Goal: Transaction & Acquisition: Purchase product/service

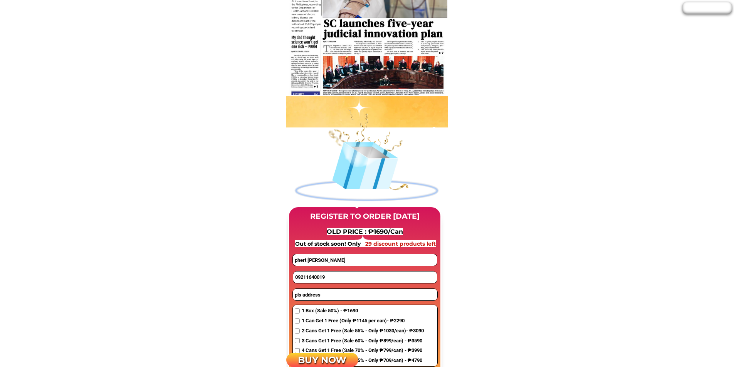
scroll to position [462, 0]
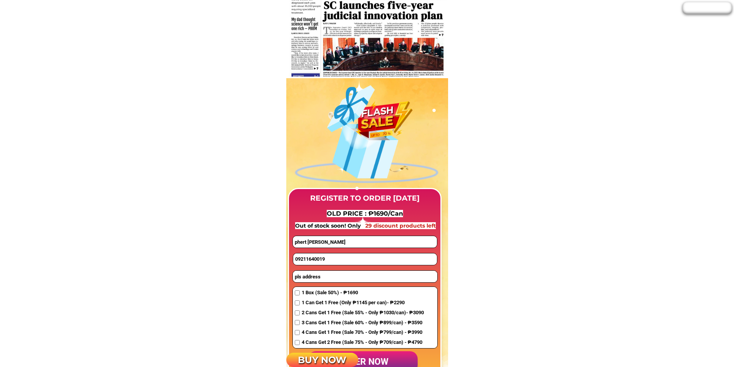
click at [327, 258] on input "09211640019" at bounding box center [365, 259] width 144 height 12
paste input "686693060"
type input "09686693060"
drag, startPoint x: 331, startPoint y: 245, endPoint x: 263, endPoint y: 234, distance: 69.0
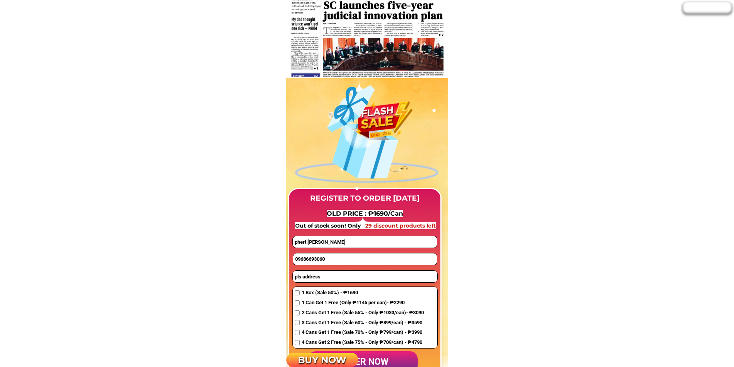
paste input "[PERSON_NAME]"
type input "[PERSON_NAME]"
click at [307, 279] on input "pls address" at bounding box center [365, 277] width 144 height 12
drag, startPoint x: 331, startPoint y: 278, endPoint x: 270, endPoint y: 275, distance: 61.3
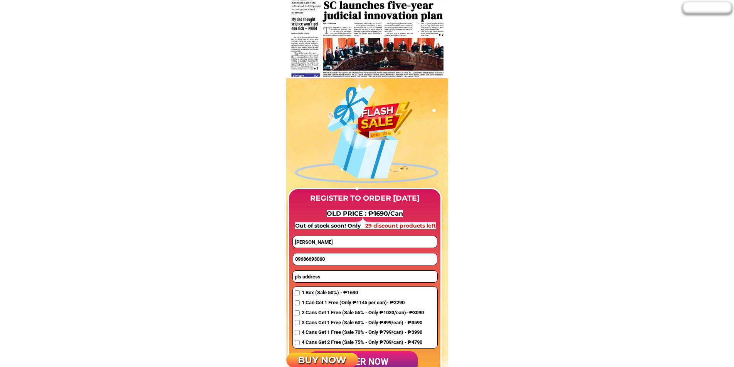
paste input "[PERSON_NAME]"
drag, startPoint x: 334, startPoint y: 278, endPoint x: 283, endPoint y: 274, distance: 51.4
paste input "(Landmark) [PERSON_NAME][GEOGRAPHIC_DATA]"
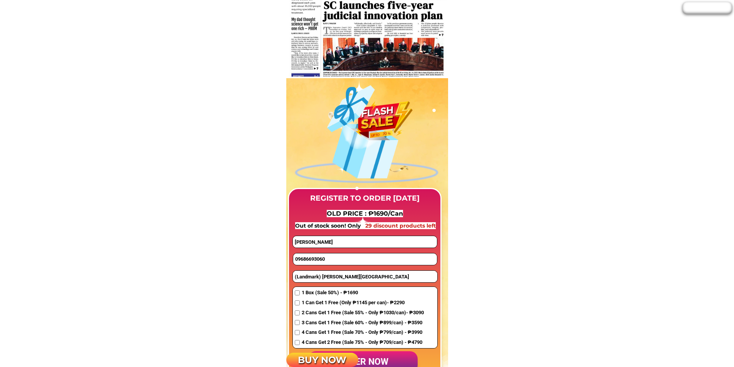
type input "(Landmark) [PERSON_NAME][GEOGRAPHIC_DATA]"
click at [312, 333] on span "4 Cans Get 1 Free (Sale 70% - Only ₱799/can) - ₱3990" at bounding box center [363, 332] width 122 height 8
checkbox input "true"
click at [385, 359] on p "order now" at bounding box center [362, 362] width 109 height 22
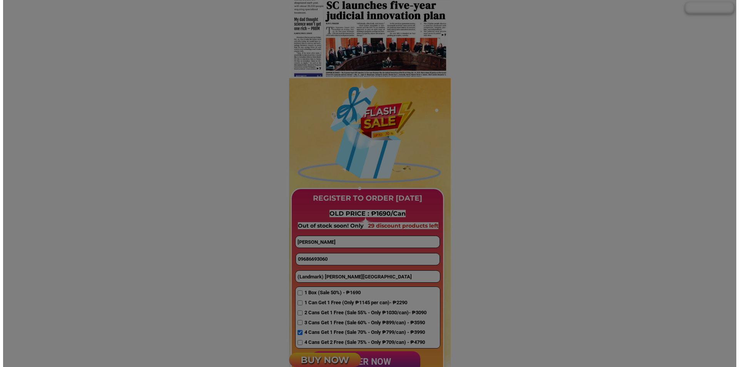
scroll to position [0, 0]
